Goal: Task Accomplishment & Management: Manage account settings

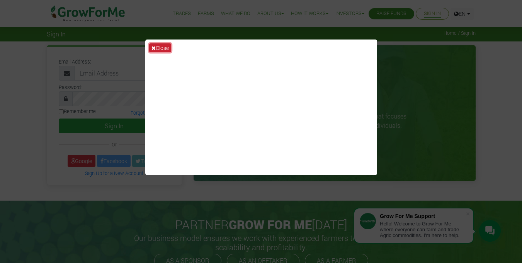
click at [163, 46] on button "Close" at bounding box center [160, 47] width 22 height 9
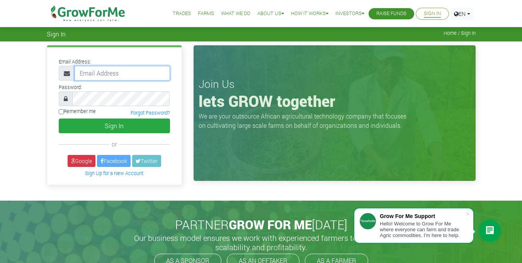
click at [103, 73] on input "email" at bounding box center [122, 73] width 95 height 15
type input "233559960902@growforme.com"
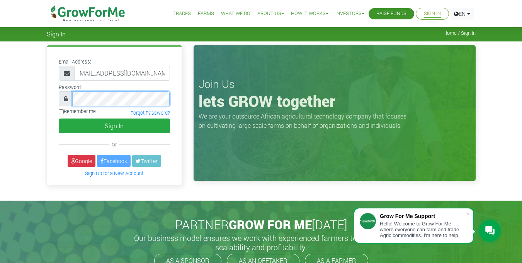
scroll to position [0, 0]
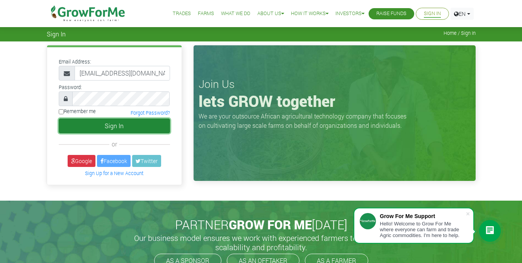
click at [105, 126] on button "Sign In" at bounding box center [114, 125] width 111 height 15
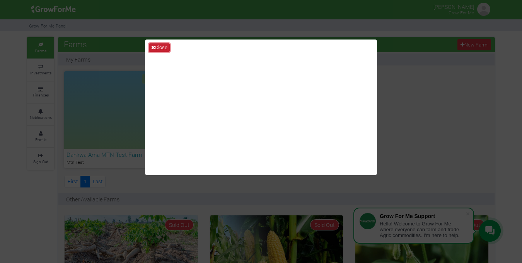
click at [162, 46] on button "Close" at bounding box center [159, 47] width 21 height 9
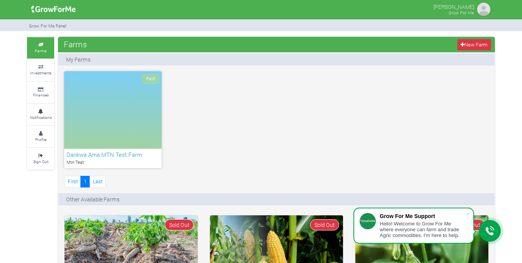
click at [480, 8] on img at bounding box center [483, 9] width 15 height 15
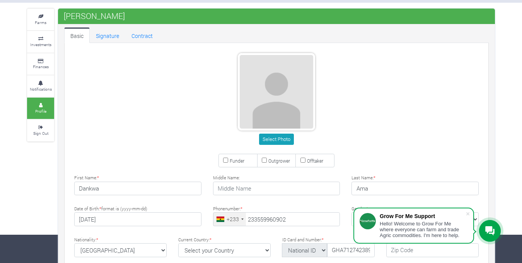
type input "55 996 0902"
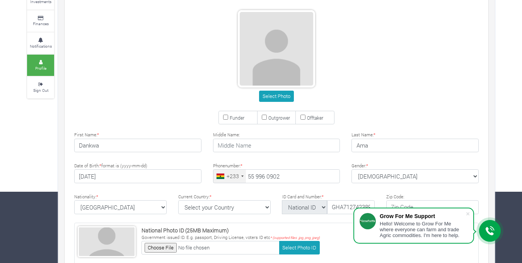
scroll to position [71, 0]
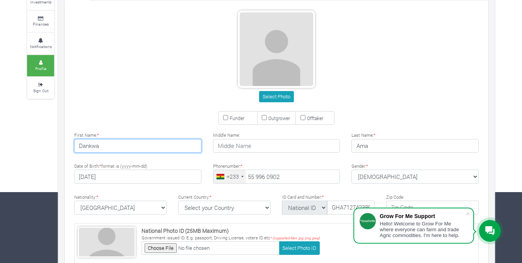
click at [122, 148] on input "Dankwa" at bounding box center [137, 146] width 127 height 14
type input "D"
type input "Marcia"
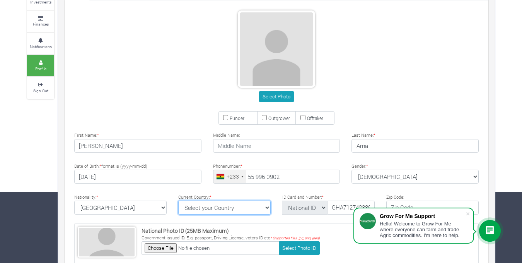
select select "Ghana"
type textarea "New Achimota Petroleum Estate, 16th Street"
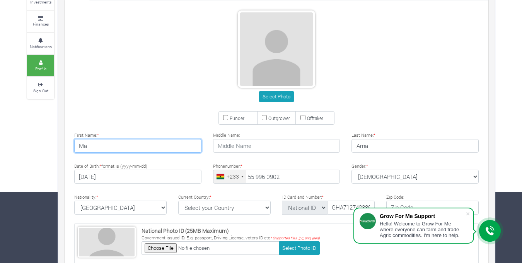
type input "M"
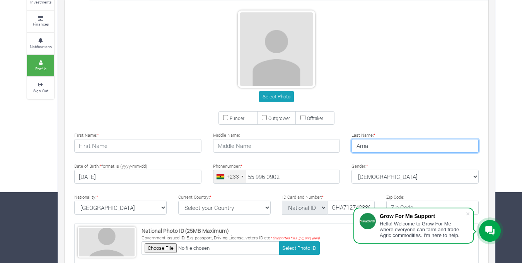
click at [378, 147] on input "Ama" at bounding box center [414, 146] width 127 height 14
type input "A"
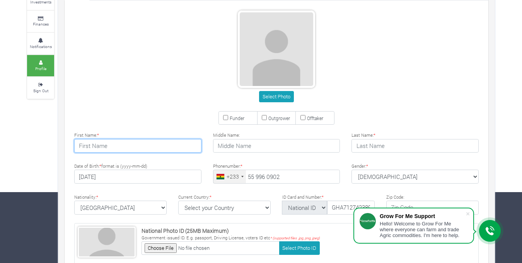
click at [146, 145] on input "text" at bounding box center [137, 146] width 127 height 14
type input "Marcia"
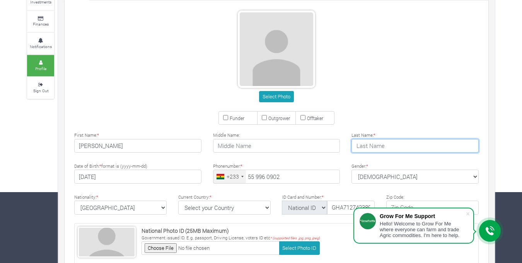
click at [371, 144] on input "text" at bounding box center [414, 146] width 127 height 14
type input "Otubrimpong"
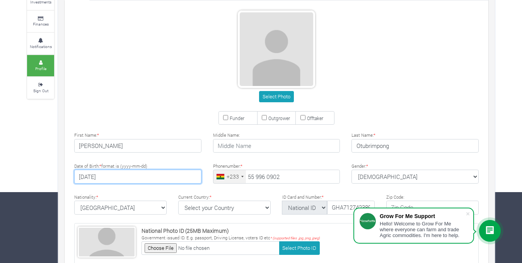
click at [158, 181] on input "[DATE]" at bounding box center [137, 176] width 127 height 14
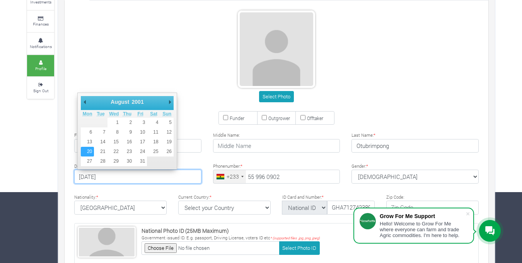
type input "2001-08-20"
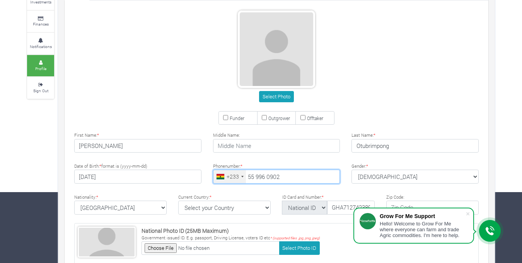
click at [294, 178] on input "55 996 0902" at bounding box center [276, 176] width 127 height 14
type input "5"
type input "54 049 3034"
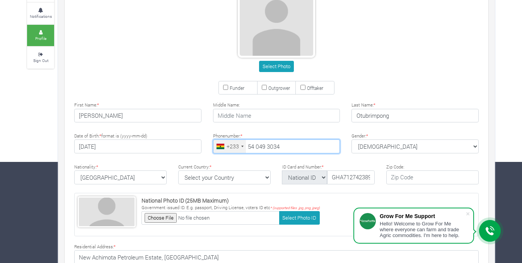
scroll to position [103, 0]
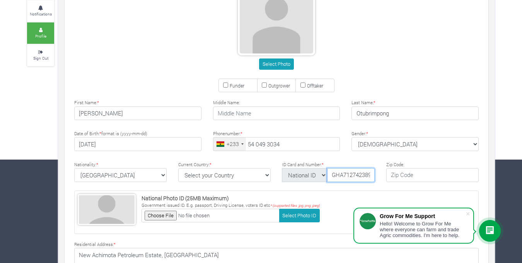
click at [370, 175] on input "GHA7127423897" at bounding box center [351, 175] width 48 height 14
click at [370, 175] on input "GHA71297" at bounding box center [351, 175] width 48 height 14
type input "G"
click at [323, 174] on select "National ID Ghana ID Passport Drivers" at bounding box center [304, 175] width 45 height 14
select select "Ghana ID"
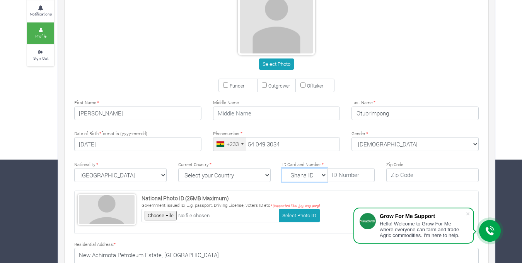
click at [282, 168] on select "National ID Ghana ID Passport Drivers" at bounding box center [304, 175] width 45 height 14
click at [335, 173] on input "text" at bounding box center [351, 175] width 48 height 14
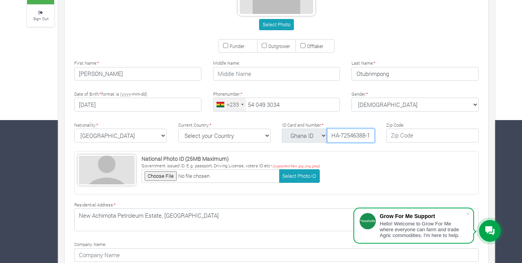
scroll to position [143, 0]
type input "GHA-72546388-1"
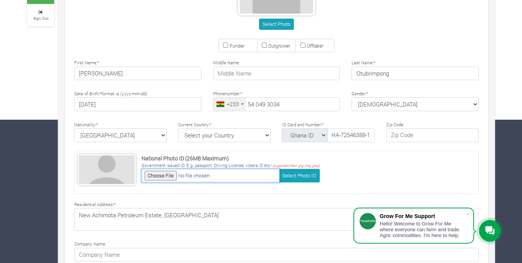
scroll to position [0, 0]
click at [164, 177] on input "file" at bounding box center [211, 176] width 138 height 14
type input "C:\fakepath\GH card.jpg"
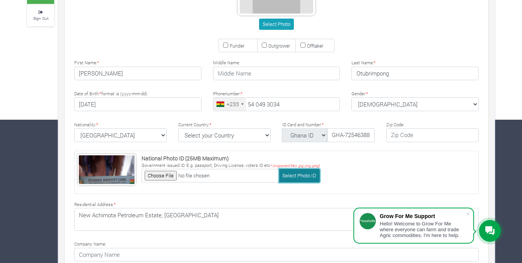
click at [288, 173] on button "Select Photo ID" at bounding box center [299, 176] width 41 height 14
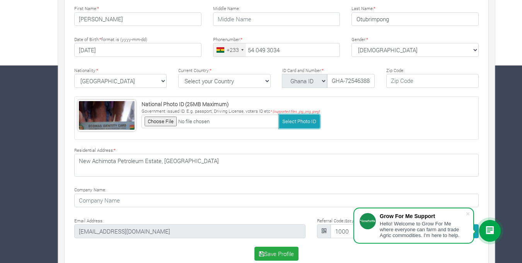
scroll to position [211, 0]
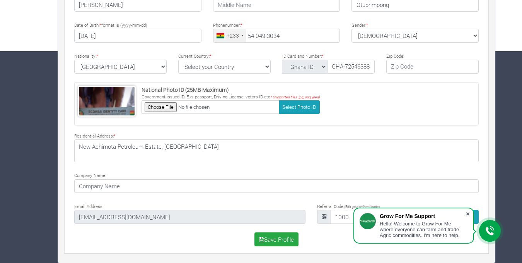
click at [468, 213] on span at bounding box center [468, 214] width 8 height 8
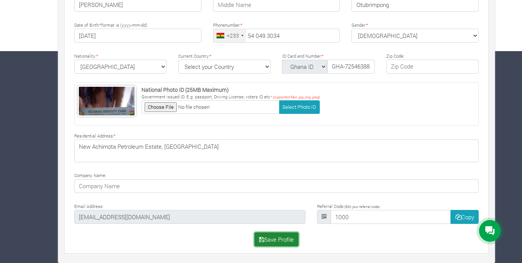
click at [287, 242] on button "Save Profile" at bounding box center [276, 239] width 44 height 14
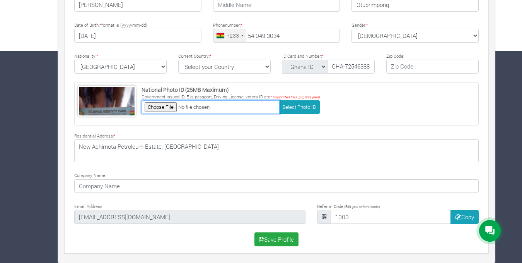
click at [169, 106] on input "file" at bounding box center [211, 107] width 138 height 14
type input "C:\fakepath\Passport.jpg"
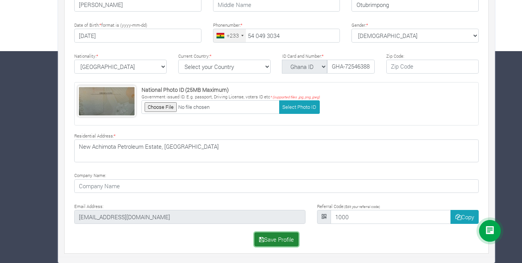
click at [269, 239] on button "Save Profile" at bounding box center [276, 239] width 44 height 14
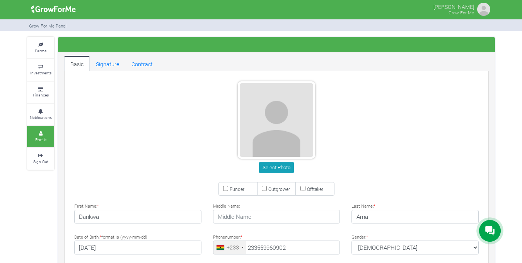
type input "55 996 0902"
click at [276, 170] on button "Select Photo" at bounding box center [276, 167] width 34 height 11
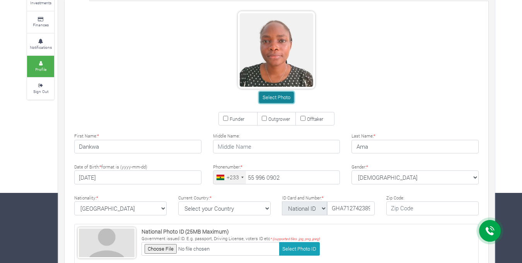
scroll to position [70, 0]
click at [486, 234] on icon at bounding box center [489, 231] width 9 height 10
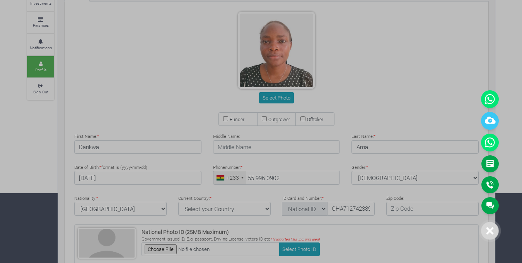
click at [491, 231] on icon at bounding box center [489, 230] width 7 height 7
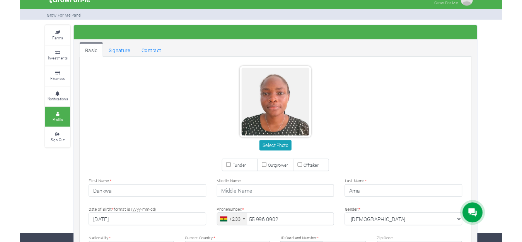
scroll to position [0, 0]
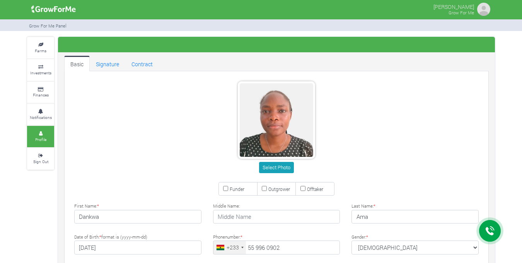
click at [205, 52] on div at bounding box center [276, 44] width 437 height 15
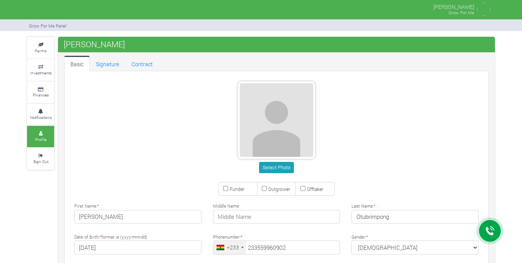
select select "[GEOGRAPHIC_DATA]"
select select "Ghana ID"
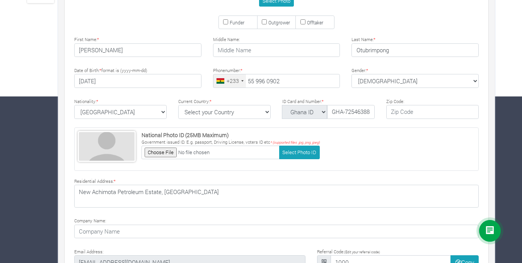
scroll to position [166, 0]
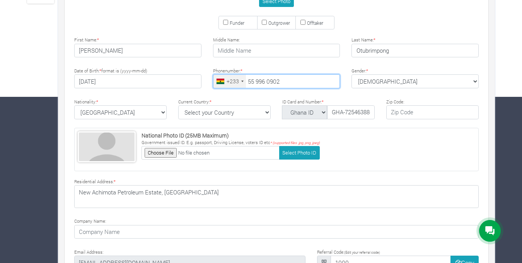
click at [290, 80] on input "55 996 0902" at bounding box center [276, 81] width 127 height 14
type input "54 049 3034"
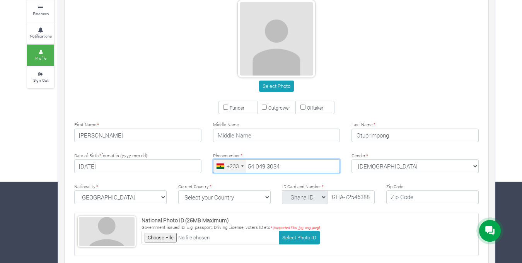
scroll to position [55, 0]
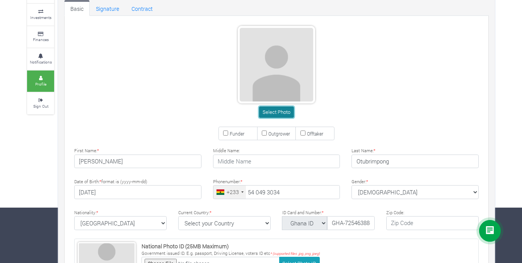
click at [274, 113] on button "Select Photo" at bounding box center [276, 111] width 34 height 11
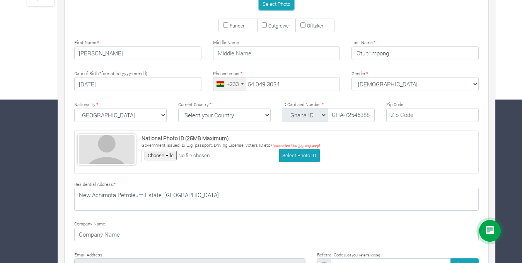
scroll to position [165, 0]
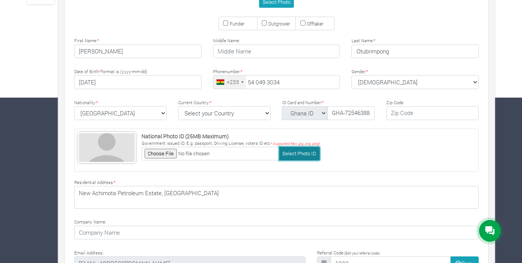
click at [294, 157] on button "Select Photo ID" at bounding box center [299, 154] width 41 height 14
type input "C:\fakepath\GH card.jpg"
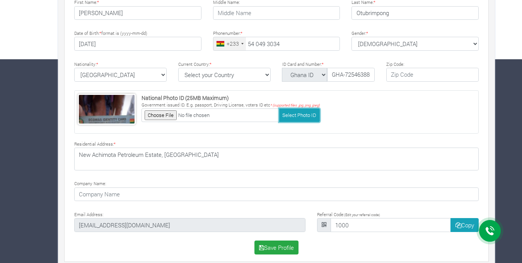
scroll to position [211, 0]
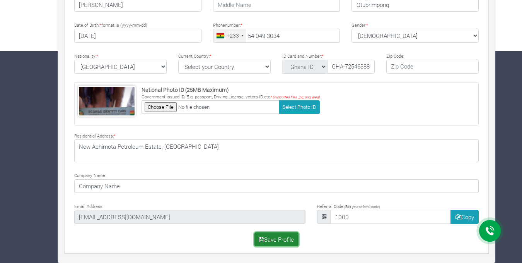
click at [274, 239] on button "Save Profile" at bounding box center [276, 239] width 44 height 14
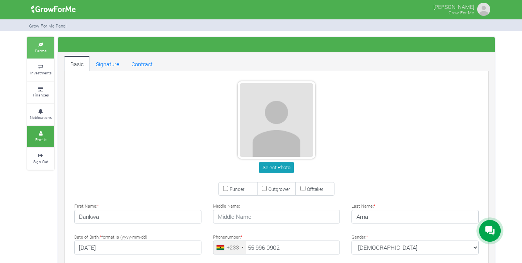
click at [37, 55] on link "Farms" at bounding box center [40, 47] width 27 height 21
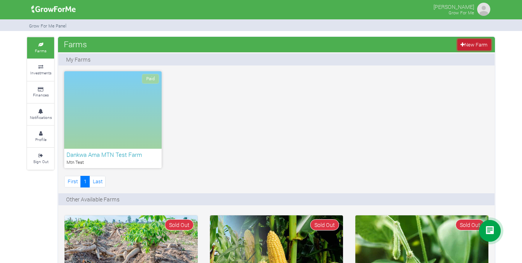
click at [477, 48] on link "New Farm" at bounding box center [474, 44] width 34 height 11
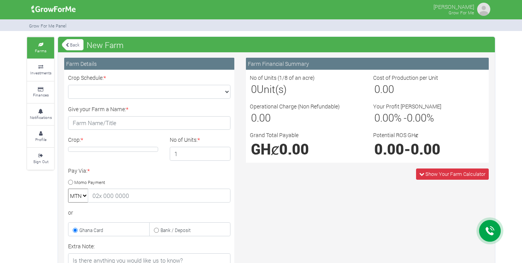
click at [73, 44] on link "Back" at bounding box center [73, 44] width 22 height 13
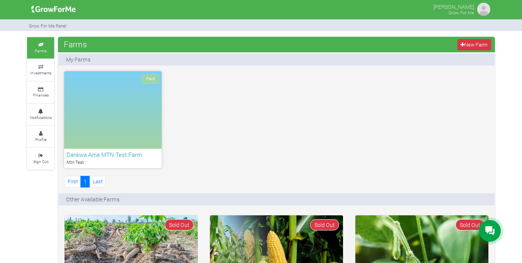
click at [149, 94] on div "Paid" at bounding box center [112, 109] width 97 height 77
